Goal: Transaction & Acquisition: Purchase product/service

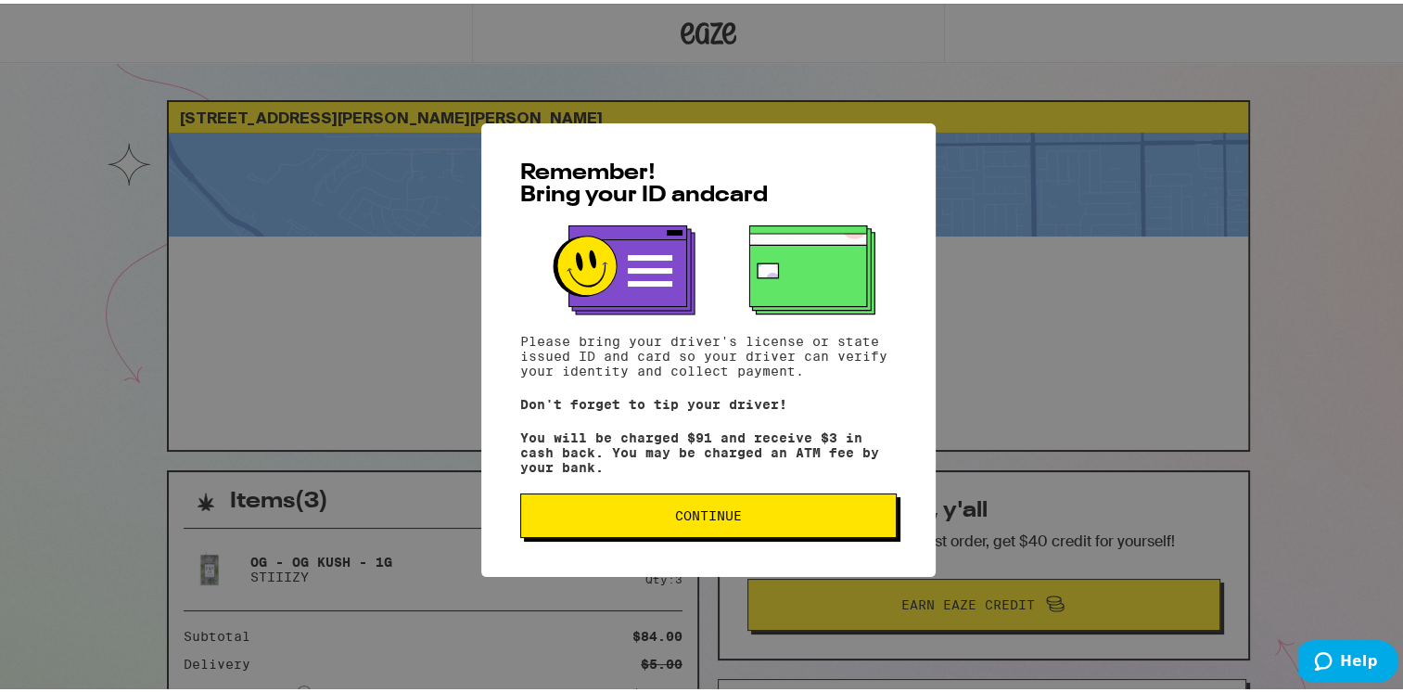
click at [647, 514] on span "Continue" at bounding box center [708, 511] width 345 height 13
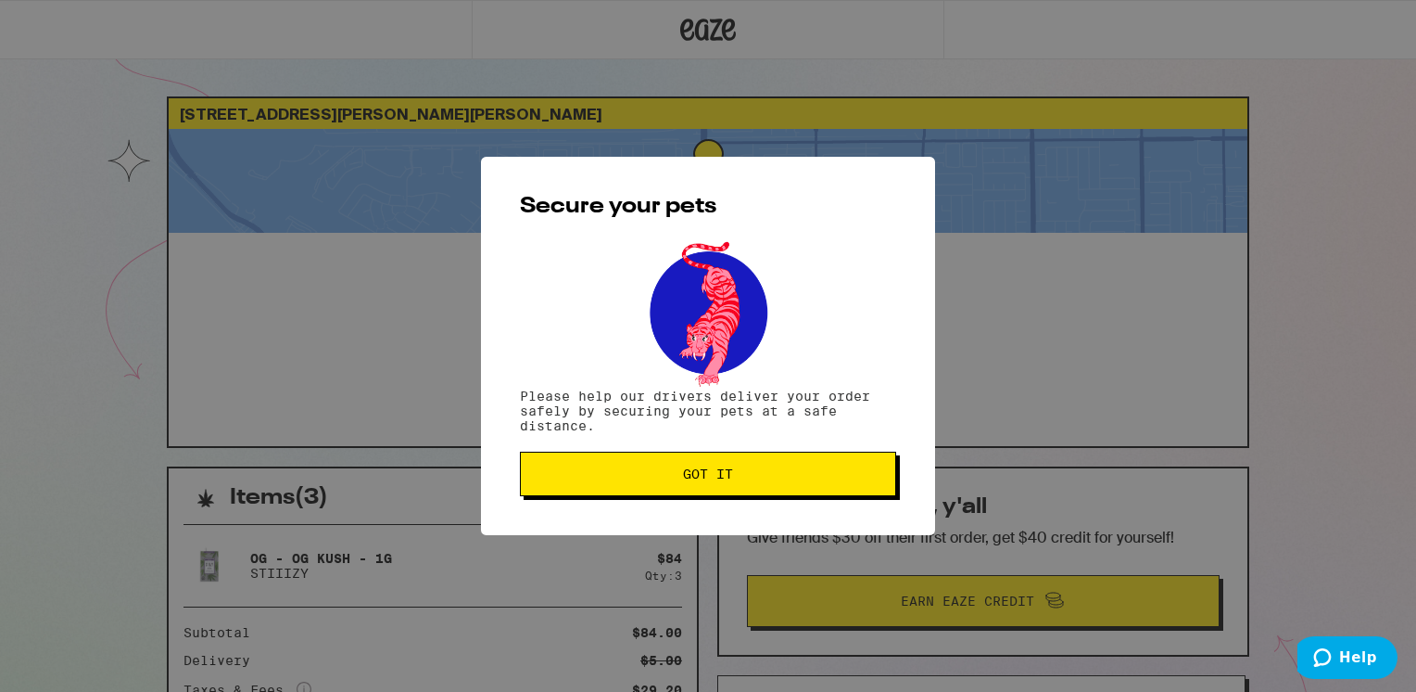
click at [647, 476] on span "Got it" at bounding box center [708, 473] width 345 height 13
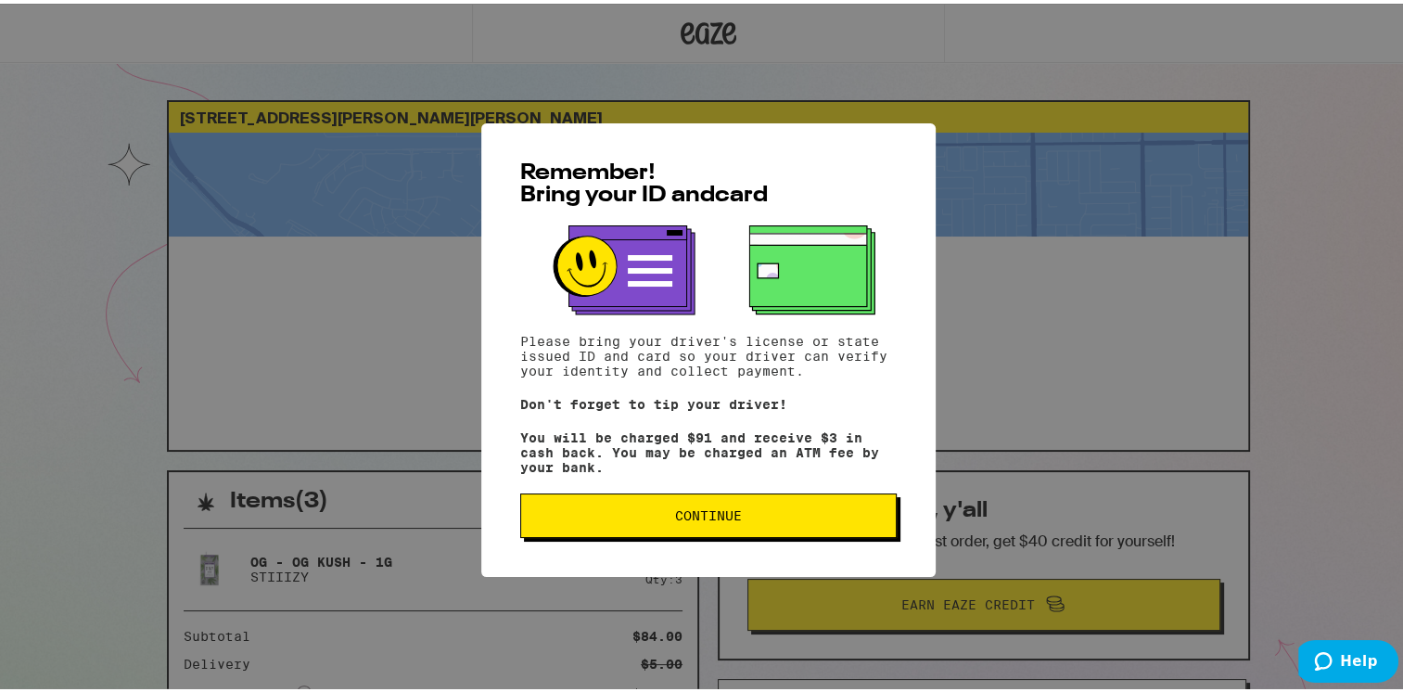
click at [685, 517] on span "Continue" at bounding box center [708, 511] width 67 height 13
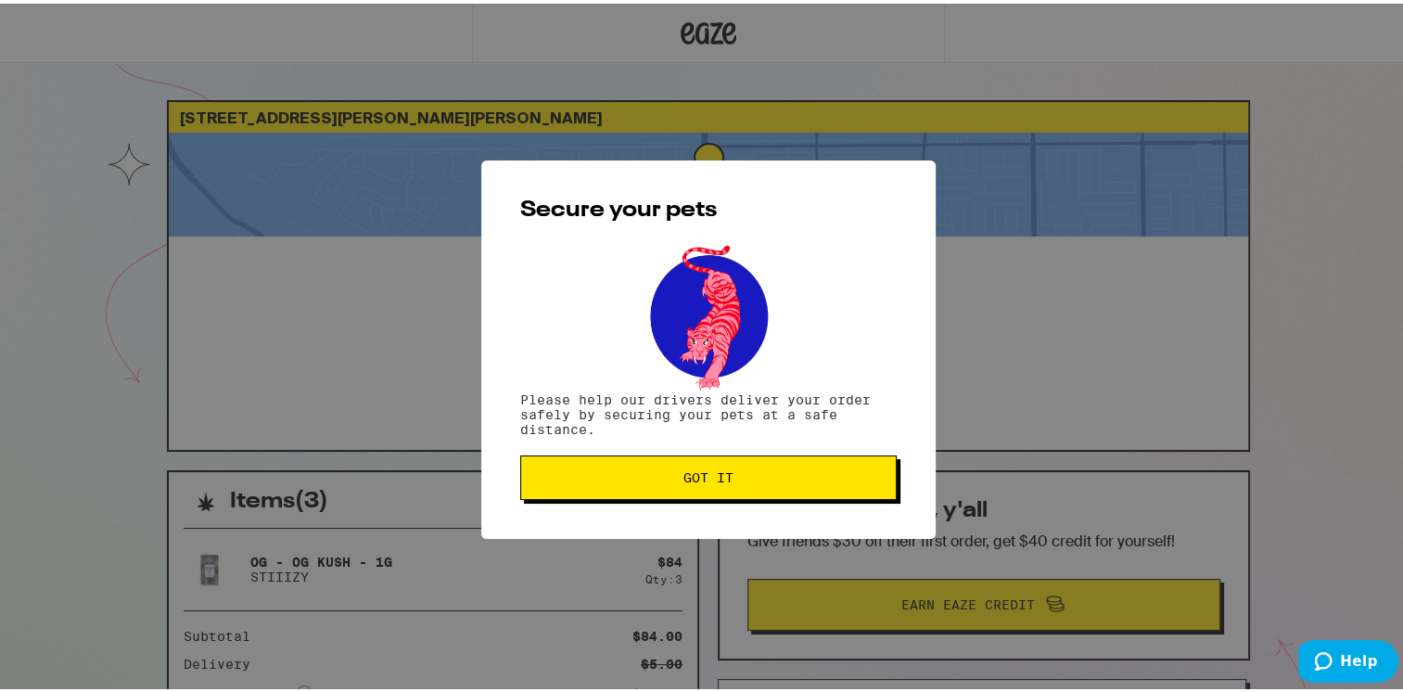
click at [703, 471] on span "Got it" at bounding box center [708, 473] width 50 height 13
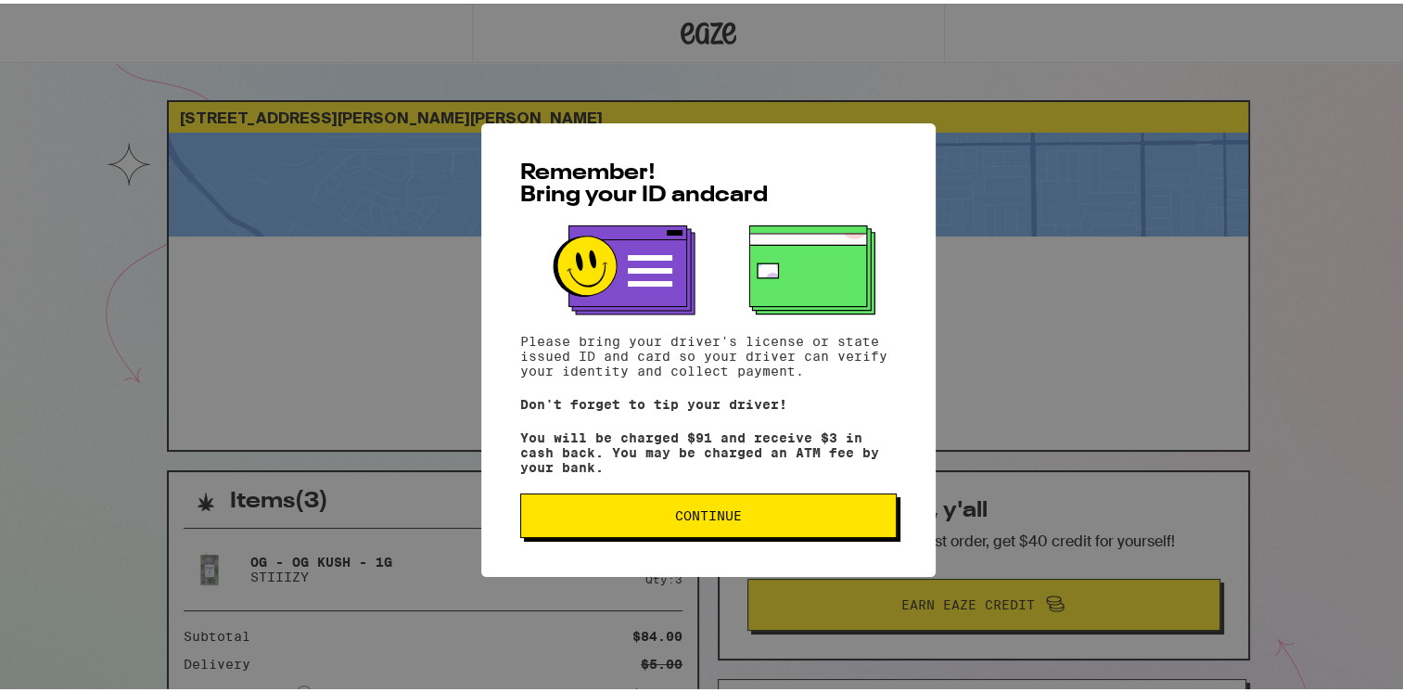
click at [666, 514] on span "Continue" at bounding box center [708, 511] width 345 height 13
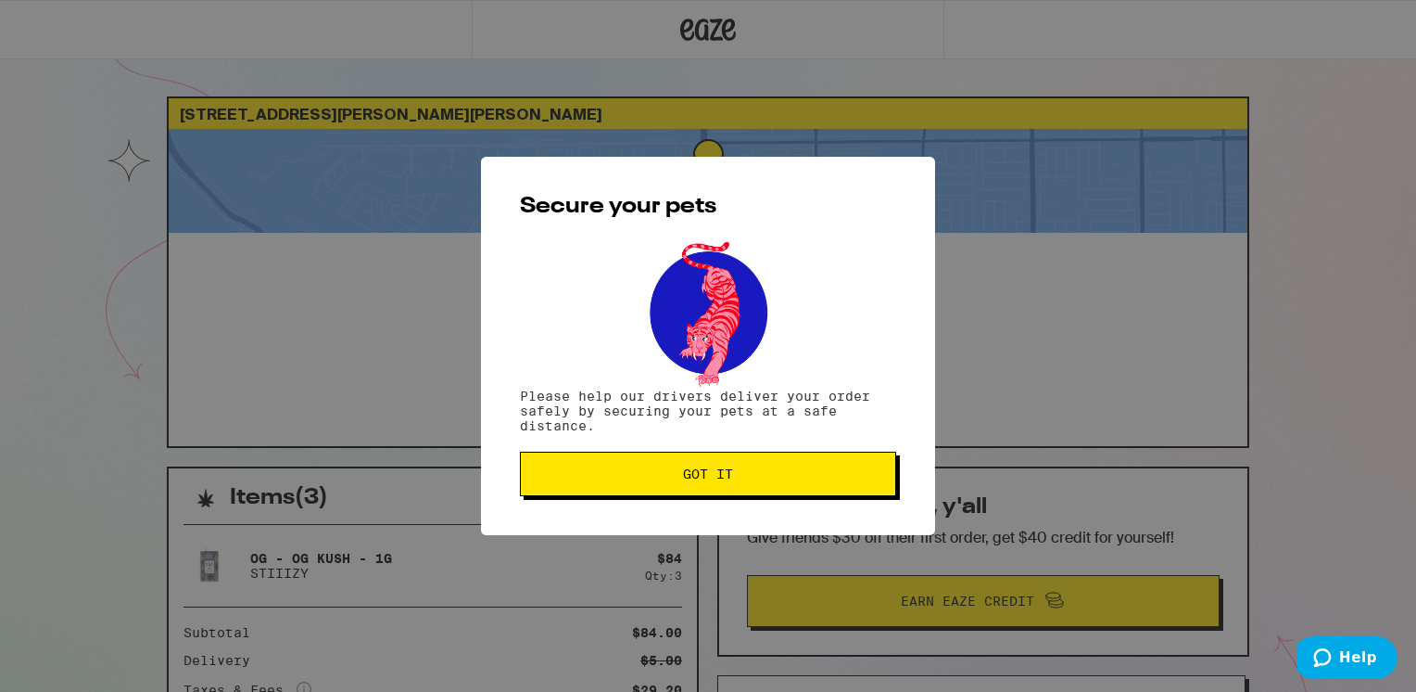
click at [675, 466] on button "Got it" at bounding box center [708, 473] width 376 height 44
